Goal: Information Seeking & Learning: Find specific fact

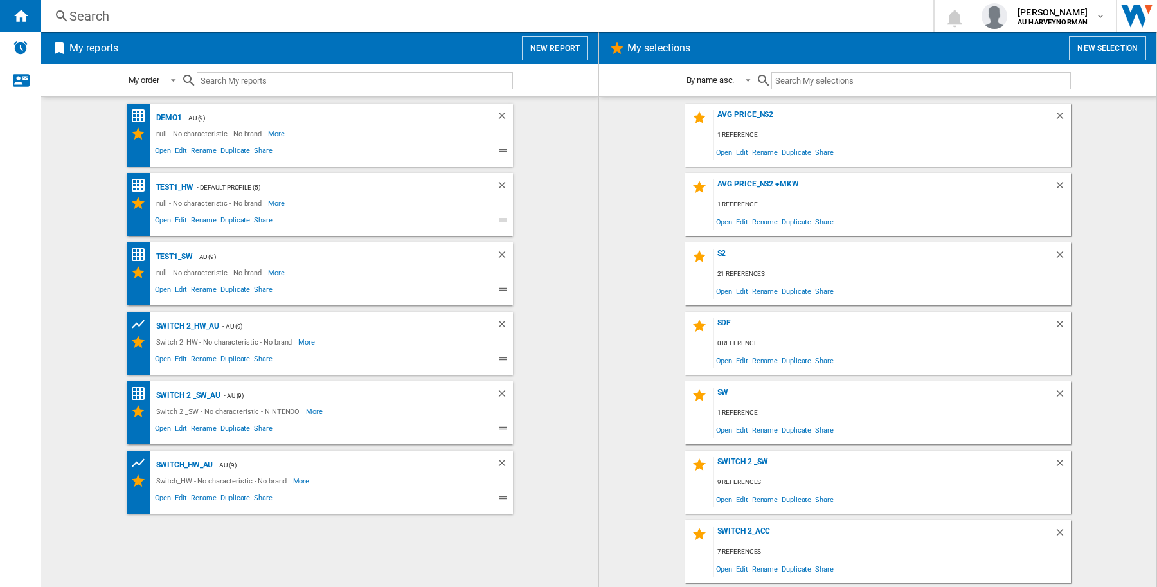
click at [78, 17] on div "Search" at bounding box center [484, 16] width 830 height 18
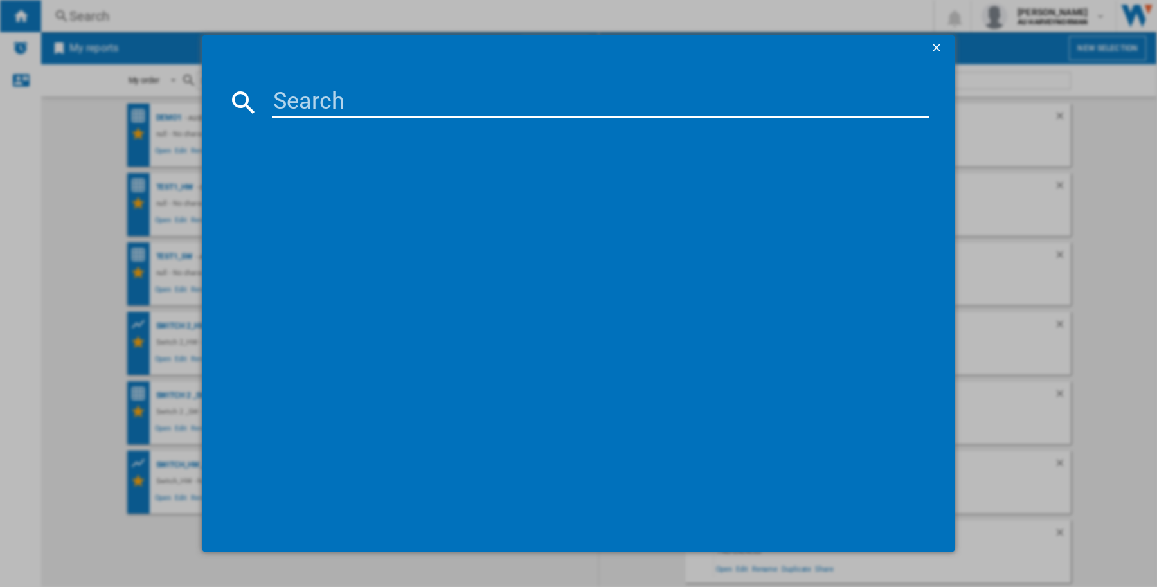
click at [448, 101] on input at bounding box center [600, 102] width 657 height 31
paste input "NINTENDO SANDISK SWITCH2 SDSQXFN256GGN4 256GB"
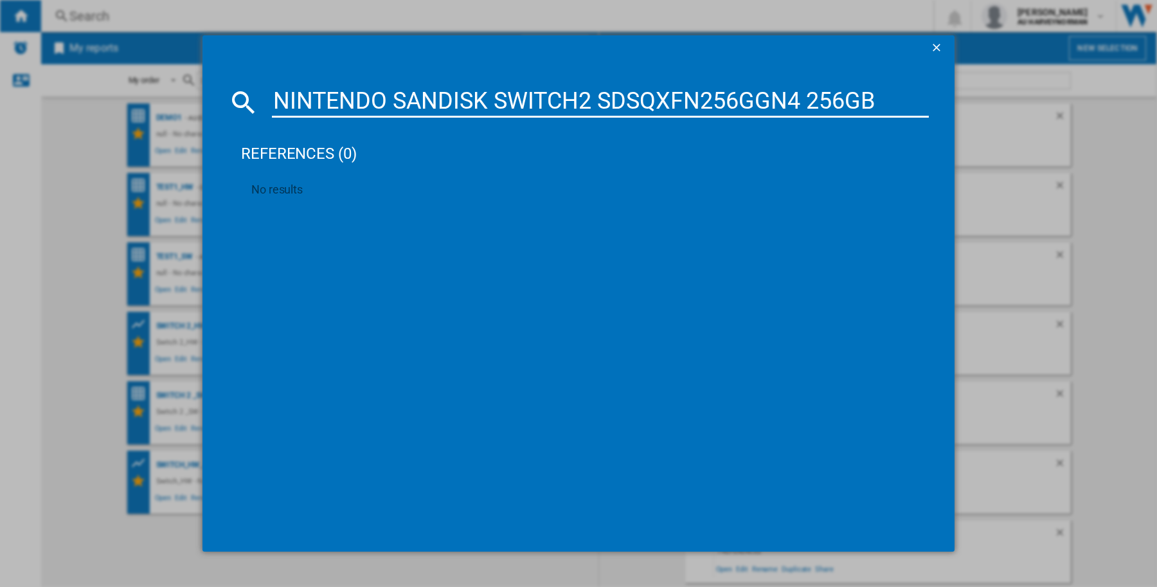
type input "NINTENDO SANDISK SWITCH2 SDSQXFN256GGN4 256GB"
drag, startPoint x: 931, startPoint y: 51, endPoint x: 892, endPoint y: 52, distance: 38.6
click at [931, 49] on ng-md-icon "getI18NText('BUTTONS.CLOSE_DIALOG')" at bounding box center [937, 48] width 15 height 15
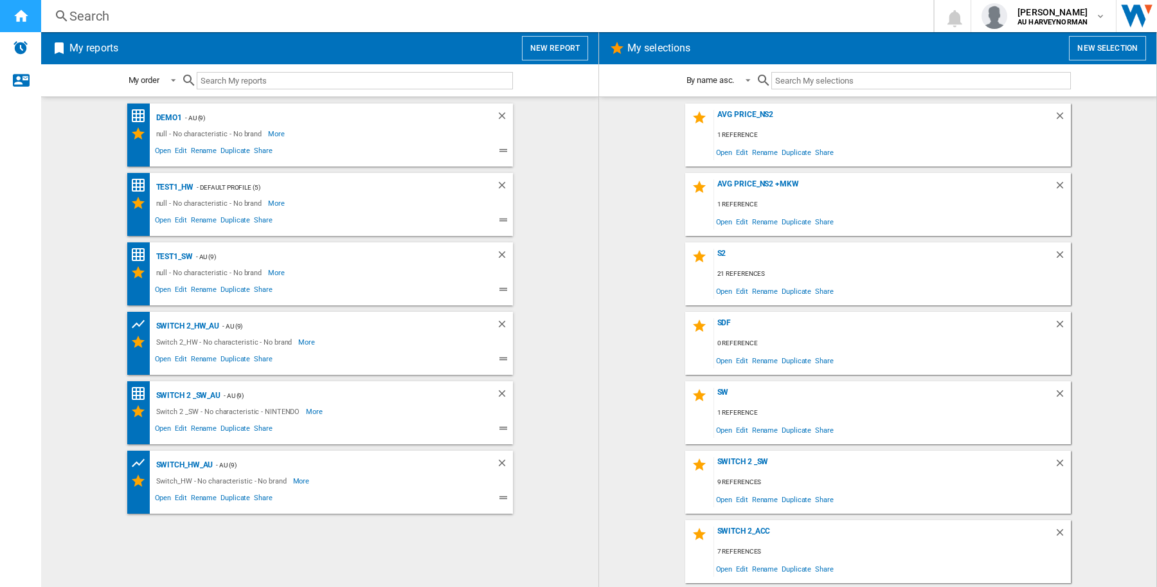
click at [20, 10] on ng-md-icon "Home" at bounding box center [20, 15] width 15 height 15
click at [553, 57] on button "New report" at bounding box center [555, 48] width 66 height 24
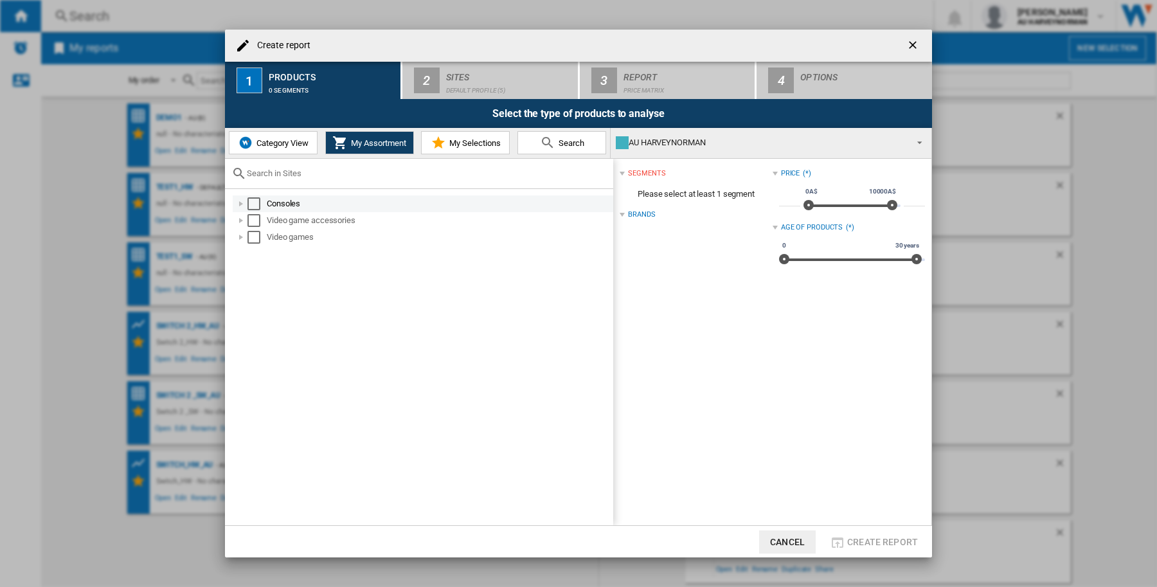
click at [259, 201] on div "Select" at bounding box center [253, 203] width 13 height 13
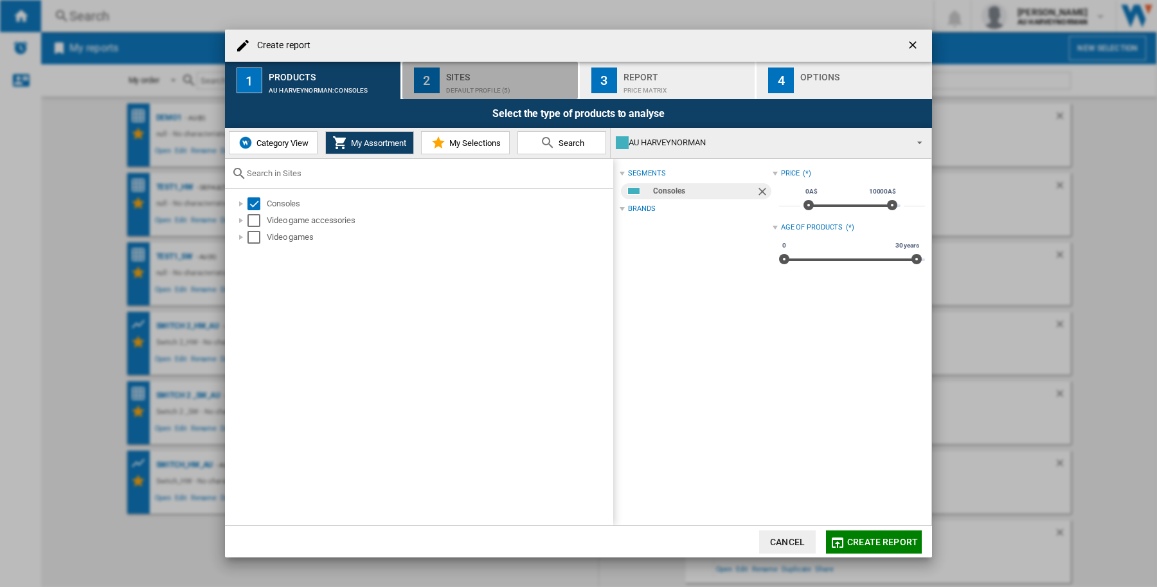
click at [487, 89] on div "Default profile (5)" at bounding box center [509, 86] width 127 height 13
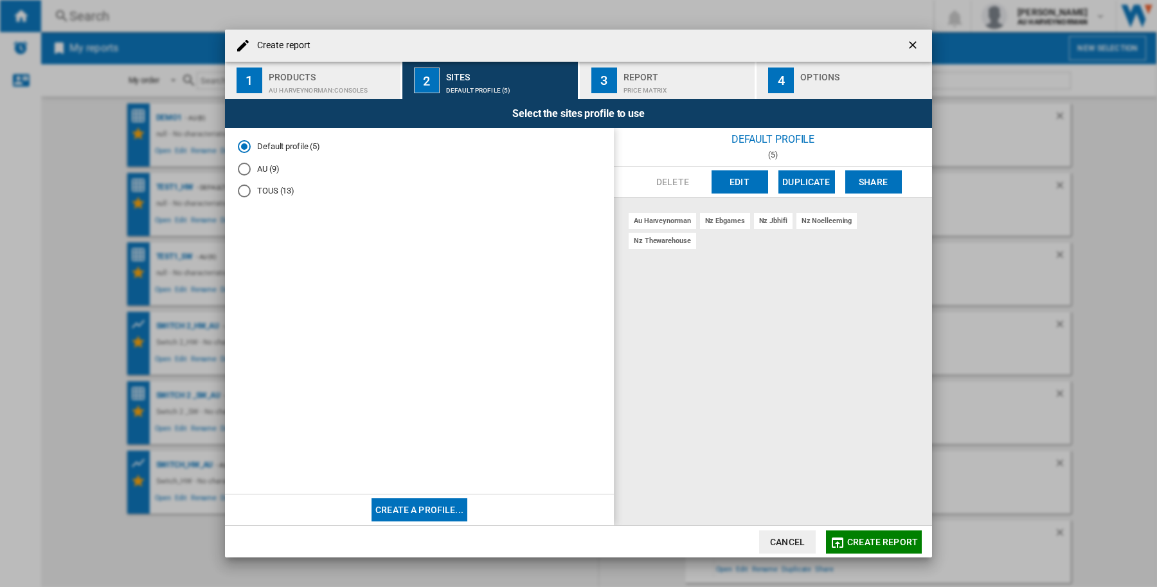
click at [264, 183] on md-radio-group "Default profile (5) AU (9) TOUS (13)" at bounding box center [419, 174] width 363 height 67
click at [269, 188] on md-radio-button "TOUS (13)" at bounding box center [419, 191] width 363 height 12
click at [904, 37] on button "button" at bounding box center [914, 46] width 26 height 26
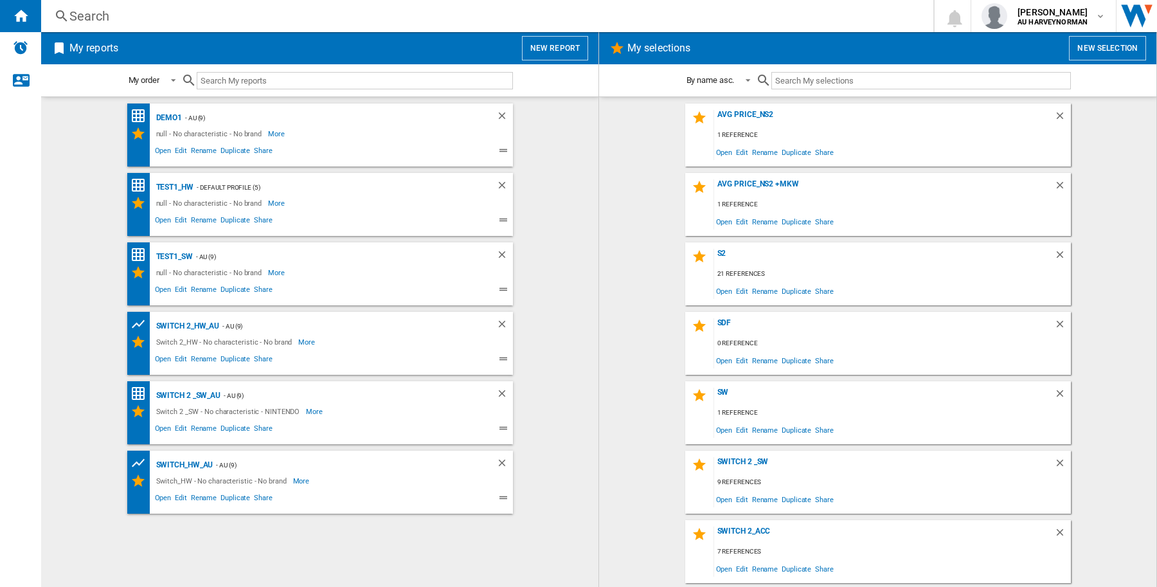
click at [405, 10] on div "Search" at bounding box center [484, 16] width 830 height 18
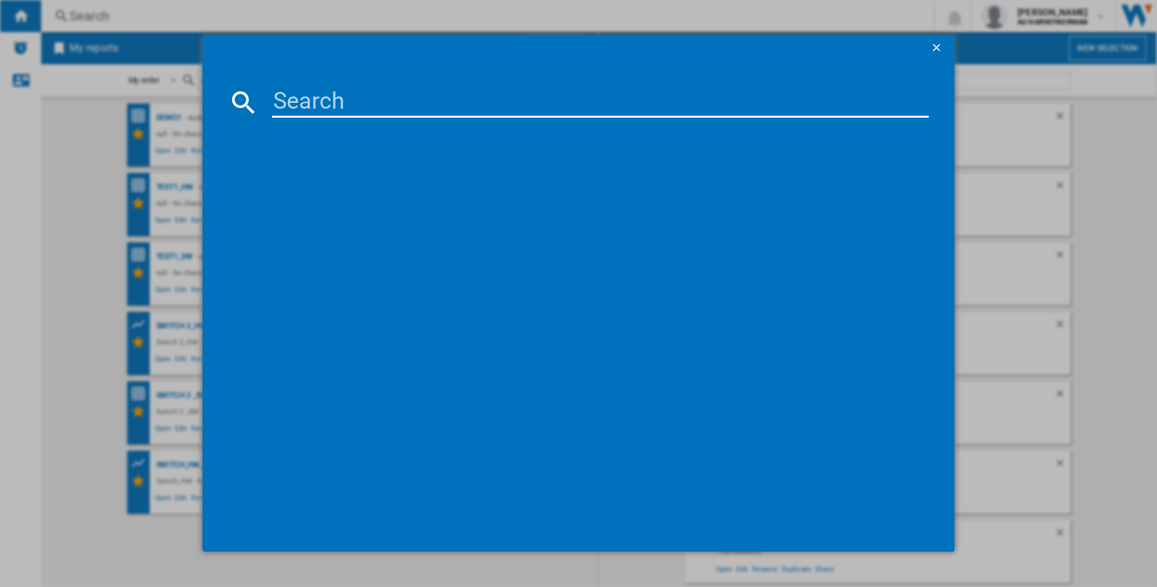
click at [405, 107] on input at bounding box center [600, 102] width 657 height 31
paste input "NINTENDO SANDISK SWITCH2 SDSQXFN256GGN4 256GB"
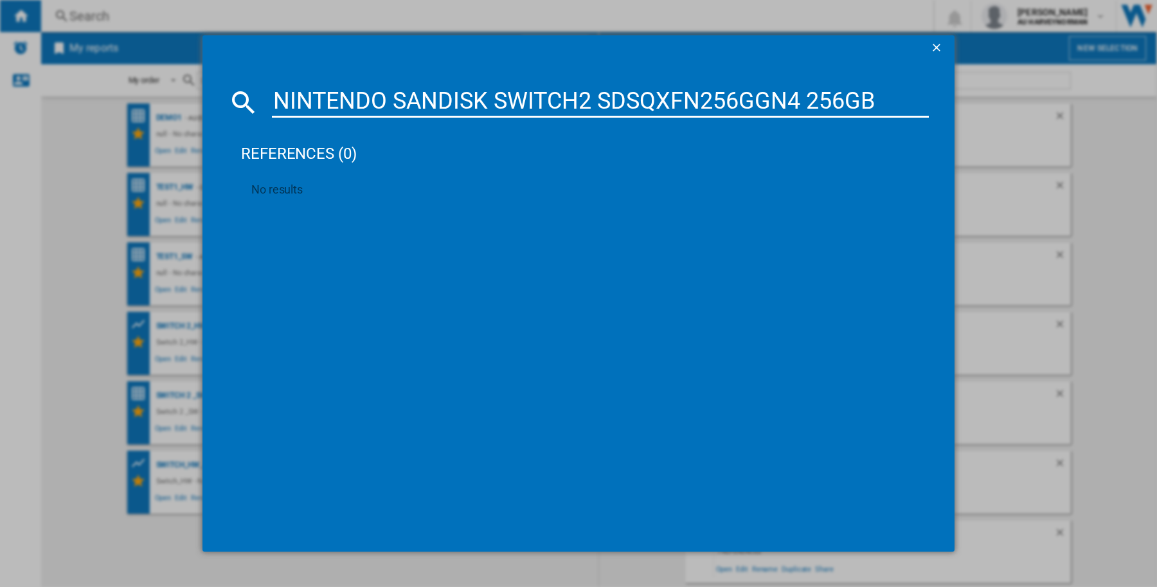
type input "NINTENDO SANDISK SWITCH2 SDSQXFN256GGN4 256GB"
click at [933, 46] on ng-md-icon "getI18NText('BUTTONS.CLOSE_DIALOG')" at bounding box center [937, 48] width 15 height 15
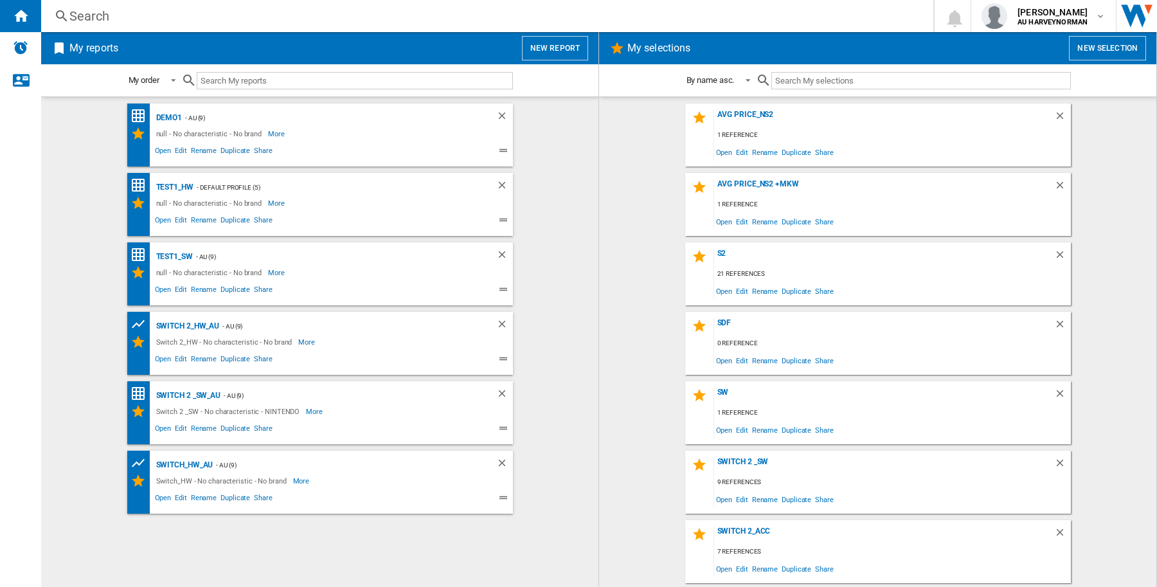
click at [570, 40] on button "New report" at bounding box center [555, 48] width 66 height 24
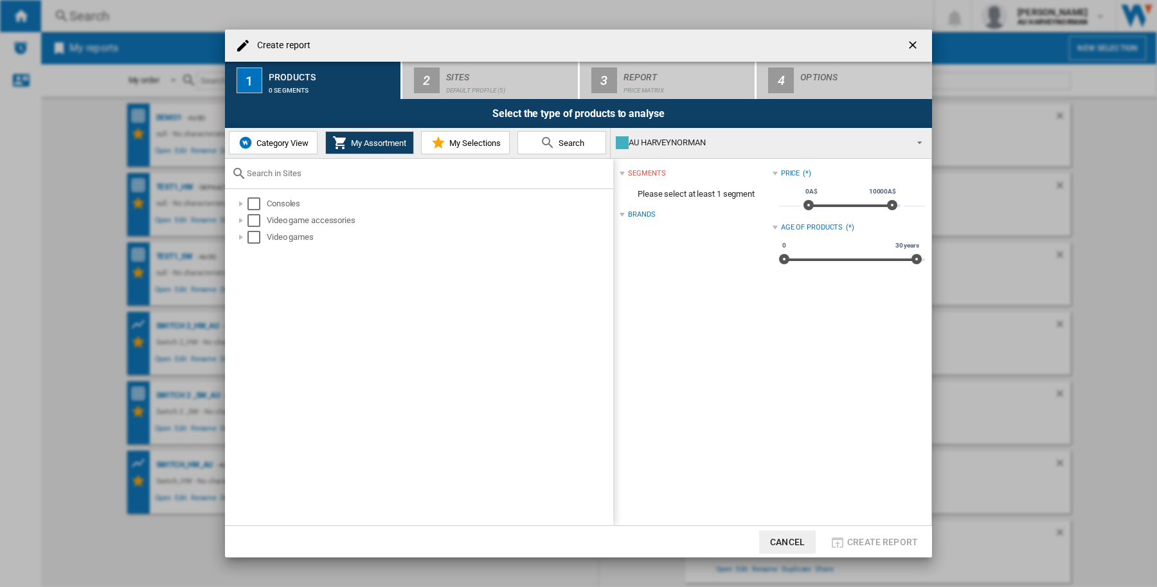
drag, startPoint x: 905, startPoint y: 43, endPoint x: 865, endPoint y: 44, distance: 39.9
click at [905, 43] on button "button" at bounding box center [914, 46] width 26 height 26
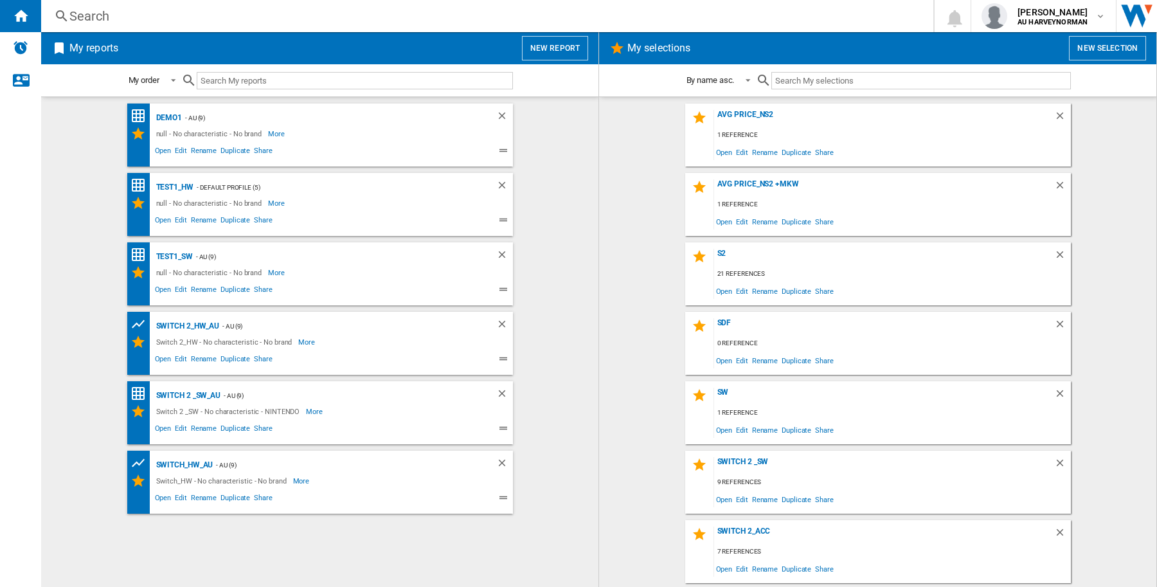
click at [116, 18] on div "Search" at bounding box center [484, 16] width 830 height 18
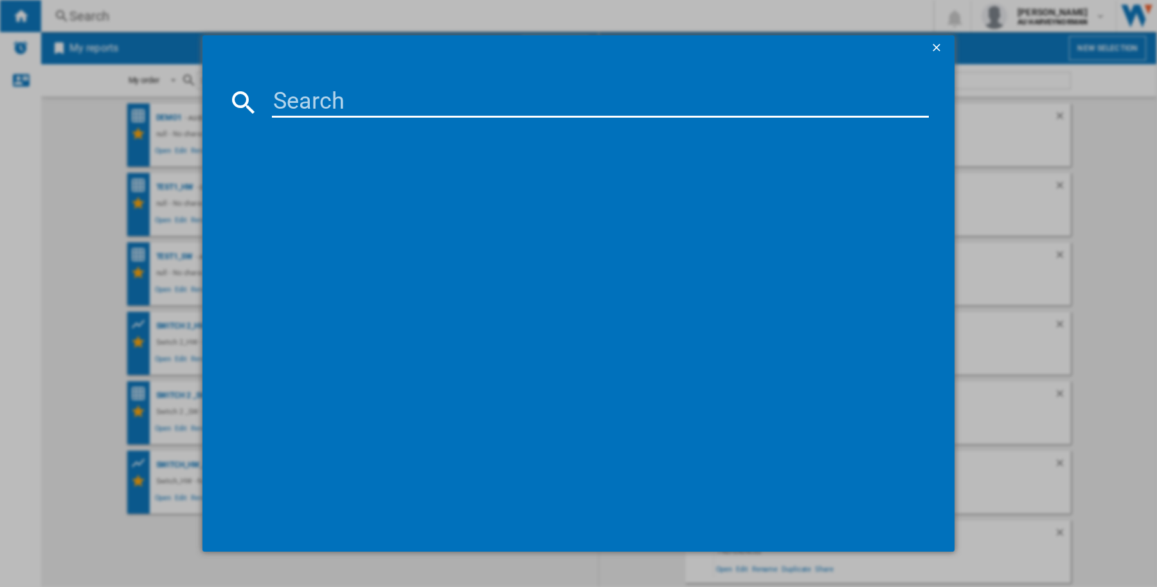
click at [335, 109] on input at bounding box center [600, 102] width 657 height 31
paste input "NINTENDO SWITCH 2 JOY CON WHEEL PAIR BLUE RED"
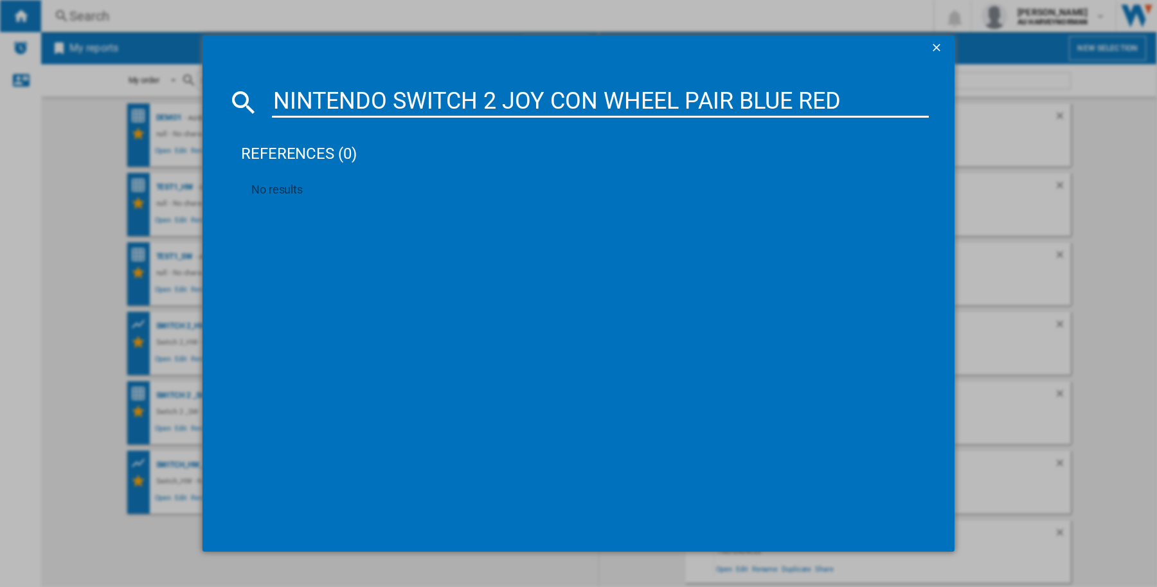
click at [553, 84] on md-dialog-content "NINTENDO SWITCH 2 JOY CON WHEEL PAIR BLUE RED references (0) No results" at bounding box center [578, 306] width 752 height 490
click at [557, 95] on input "NINTENDO SWITCH 2 JOY CON WHEEL PAIR BLUE RED" at bounding box center [600, 102] width 657 height 31
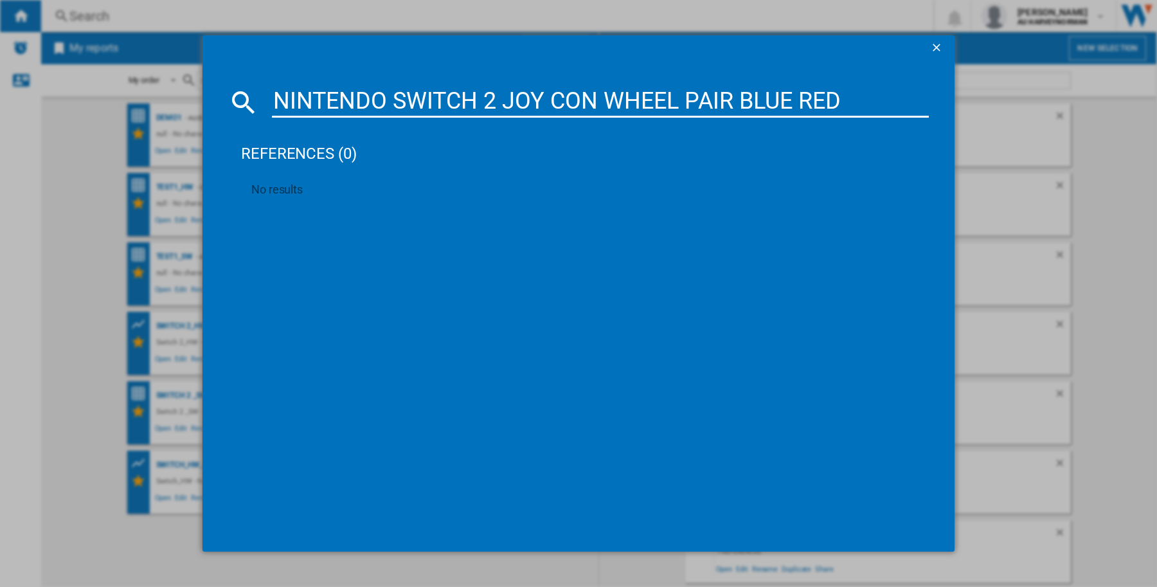
paste input "2 CAMERA BLACK"
type input "NINTENDO SWITCH2 CAMERA BLACK"
click at [933, 45] on ng-md-icon "getI18NText('BUTTONS.CLOSE_DIALOG')" at bounding box center [937, 48] width 15 height 15
